Goal: Information Seeking & Learning: Understand process/instructions

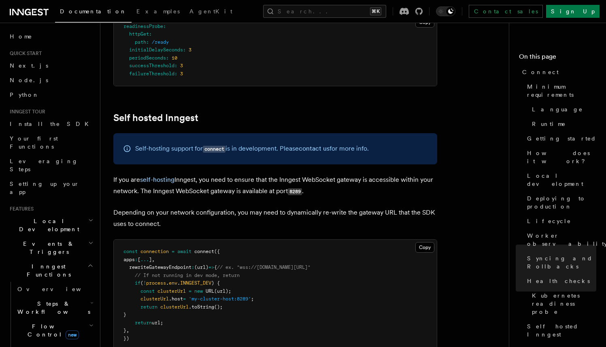
scroll to position [3889, 0]
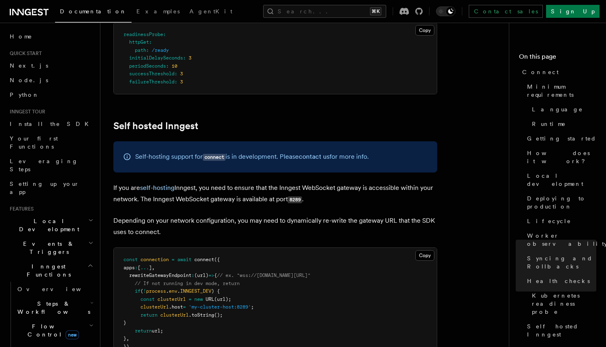
click at [155, 272] on span "rewriteGatewayEndpoint" at bounding box center [160, 275] width 62 height 6
copy span "rewriteGatewayEndpoint"
click at [347, 248] on pre "const connection = await connect ({ apps : [ ... ] , rewriteGatewayEndpoint : (…" at bounding box center [275, 303] width 323 height 111
drag, startPoint x: 129, startPoint y: 227, endPoint x: 228, endPoint y: 228, distance: 99.2
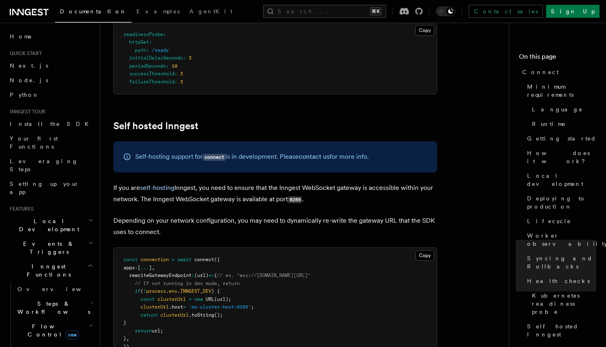
click at [228, 272] on span "rewriteGatewayEndpoint : (url) => { // ex. "wss://gw2.connect.inngest.com/v0/co…" at bounding box center [216, 275] width 187 height 6
copy span "rewriteGatewayEndpoint : (url) => {"
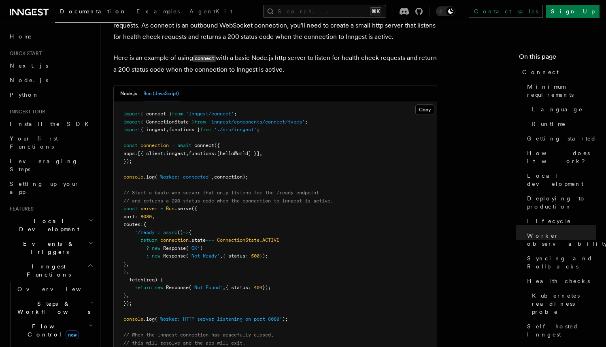
scroll to position [3464, 0]
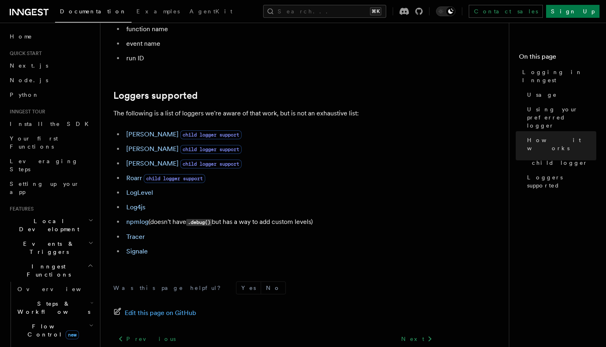
scroll to position [1086, 0]
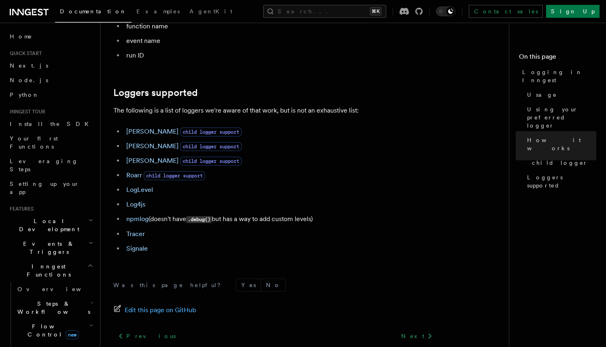
click at [276, 222] on li "npmlog (doesn't have .debug() but has a way to add custom levels)" at bounding box center [280, 219] width 313 height 12
click at [290, 223] on li "npmlog (doesn't have .debug() but has a way to add custom levels)" at bounding box center [280, 219] width 313 height 12
click at [346, 223] on li "npmlog (doesn't have .debug() but has a way to add custom levels)" at bounding box center [280, 219] width 313 height 12
click at [363, 225] on li "npmlog (doesn't have .debug() but has a way to add custom levels)" at bounding box center [280, 219] width 313 height 12
click at [346, 225] on li "npmlog (doesn't have .debug() but has a way to add custom levels)" at bounding box center [280, 219] width 313 height 12
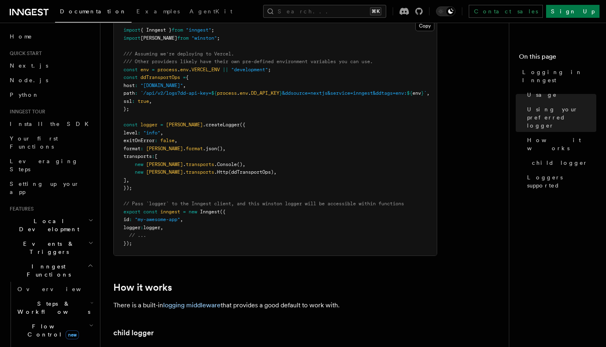
scroll to position [747, 0]
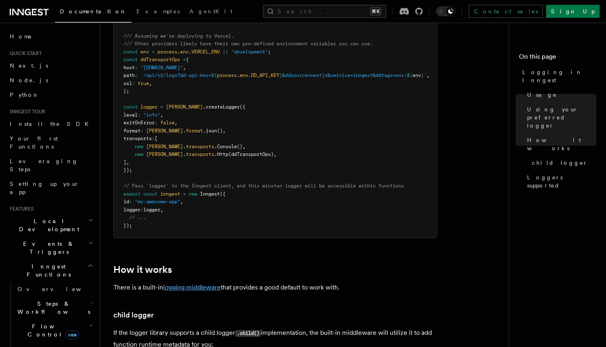
click at [209, 291] on link "logging middleware" at bounding box center [191, 287] width 57 height 8
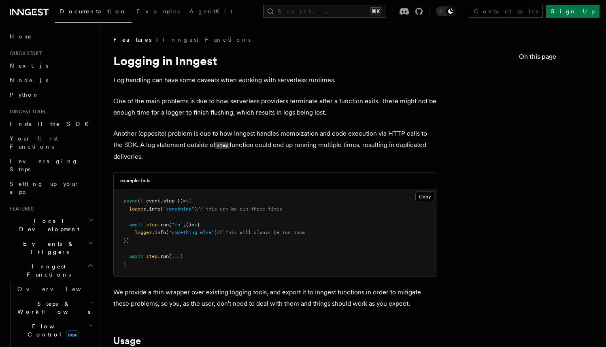
scroll to position [747, 0]
